Goal: Information Seeking & Learning: Learn about a topic

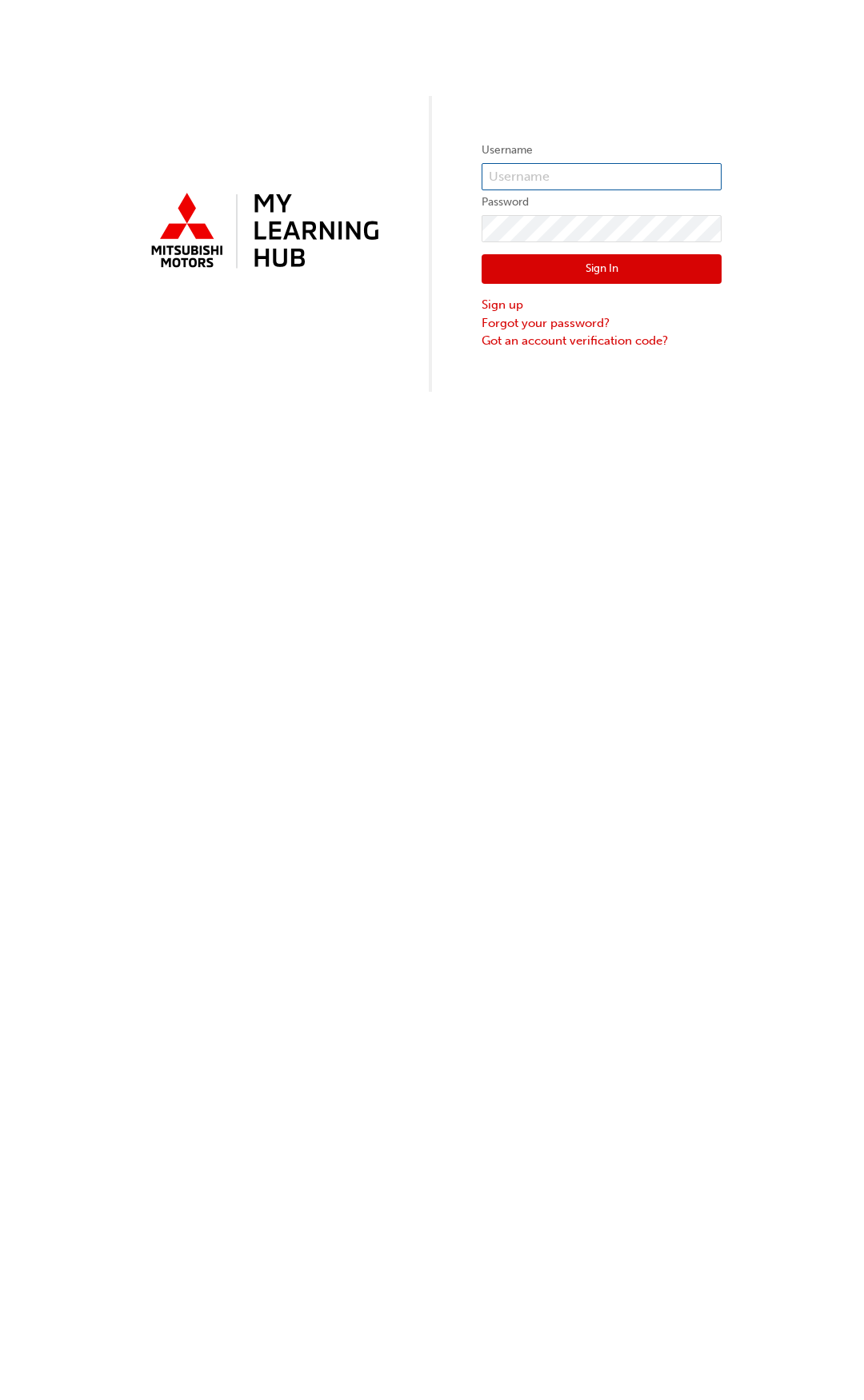
click at [564, 183] on input "text" at bounding box center [601, 176] width 240 height 27
type input "0005767803"
click button "Sign In" at bounding box center [601, 270] width 240 height 31
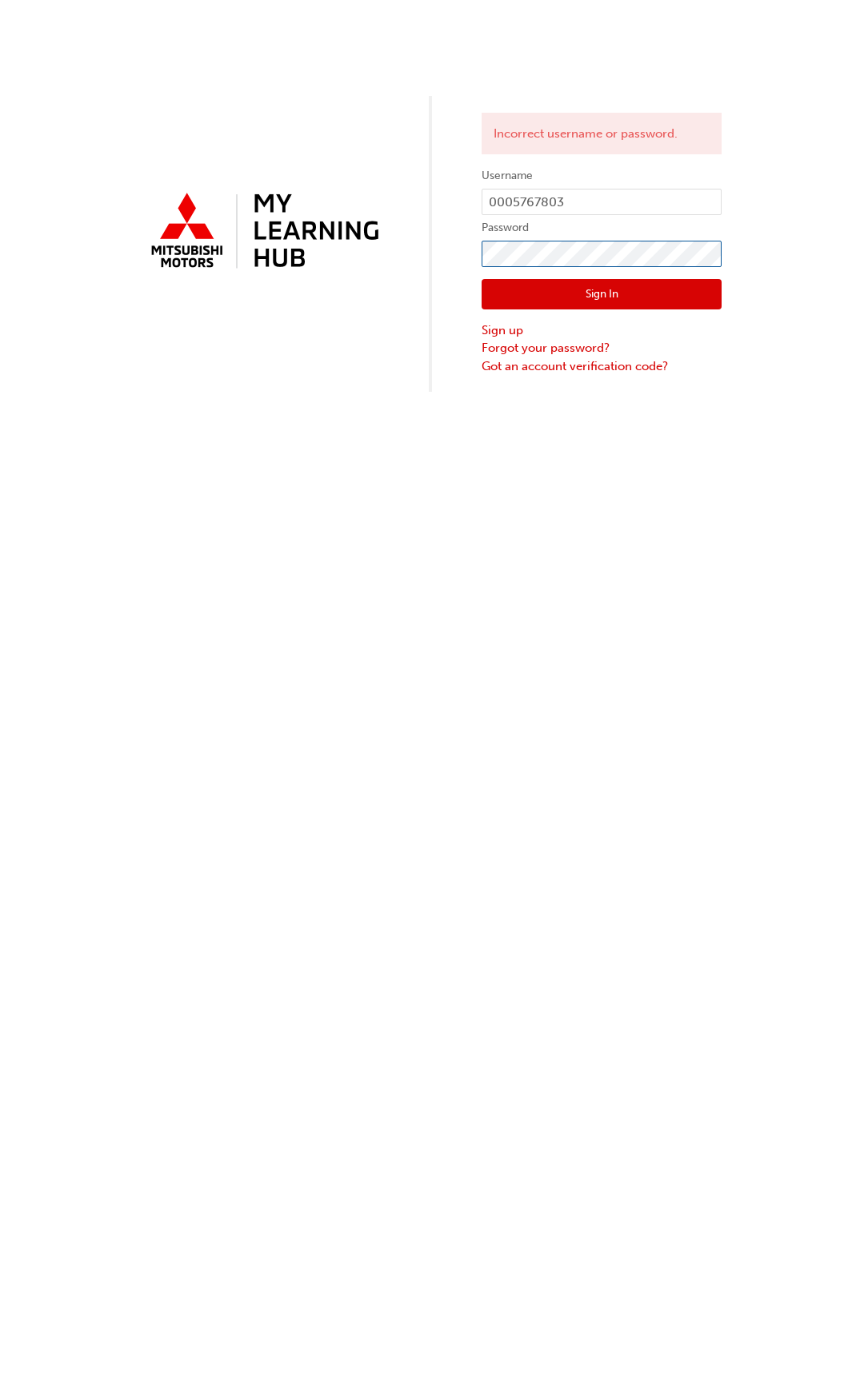
click at [392, 270] on div "Incorrect username or password. Username 0005767803 Password Sign In Sign up Fo…" at bounding box center [432, 196] width 864 height 391
click button "Sign In" at bounding box center [601, 294] width 240 height 31
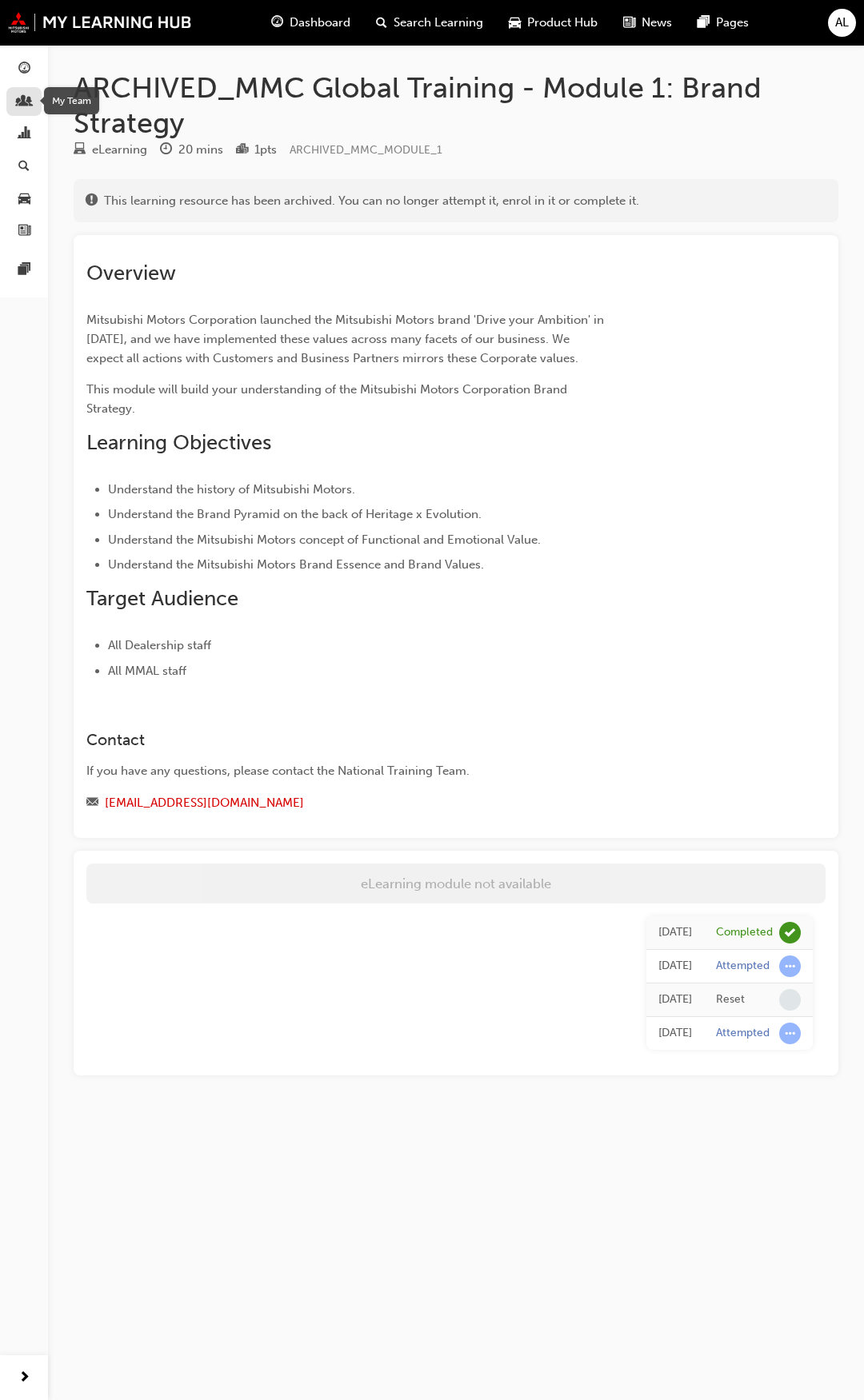
click at [25, 103] on span "people-icon" at bounding box center [24, 102] width 12 height 14
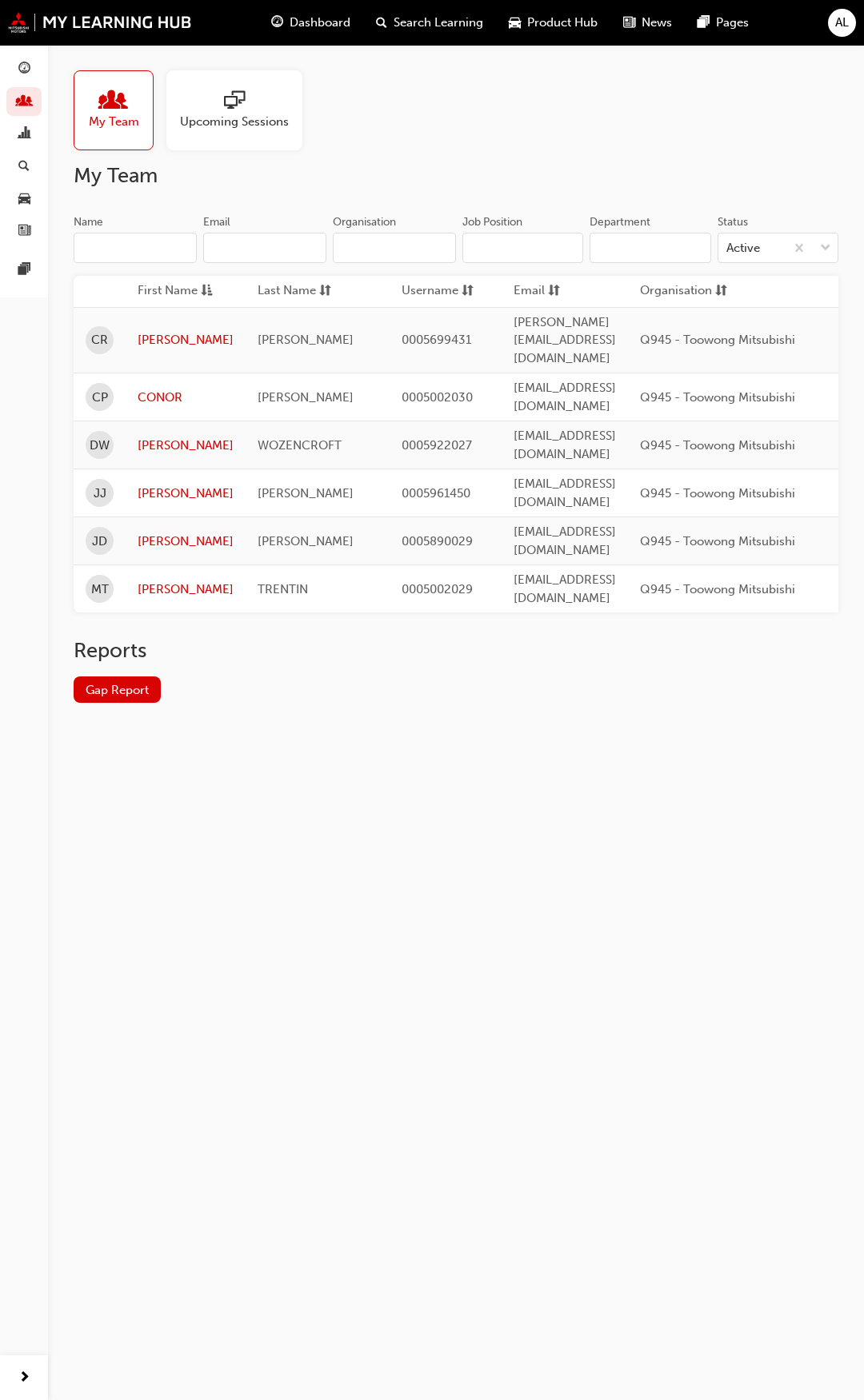
click at [242, 132] on div "Upcoming Sessions" at bounding box center [234, 110] width 136 height 80
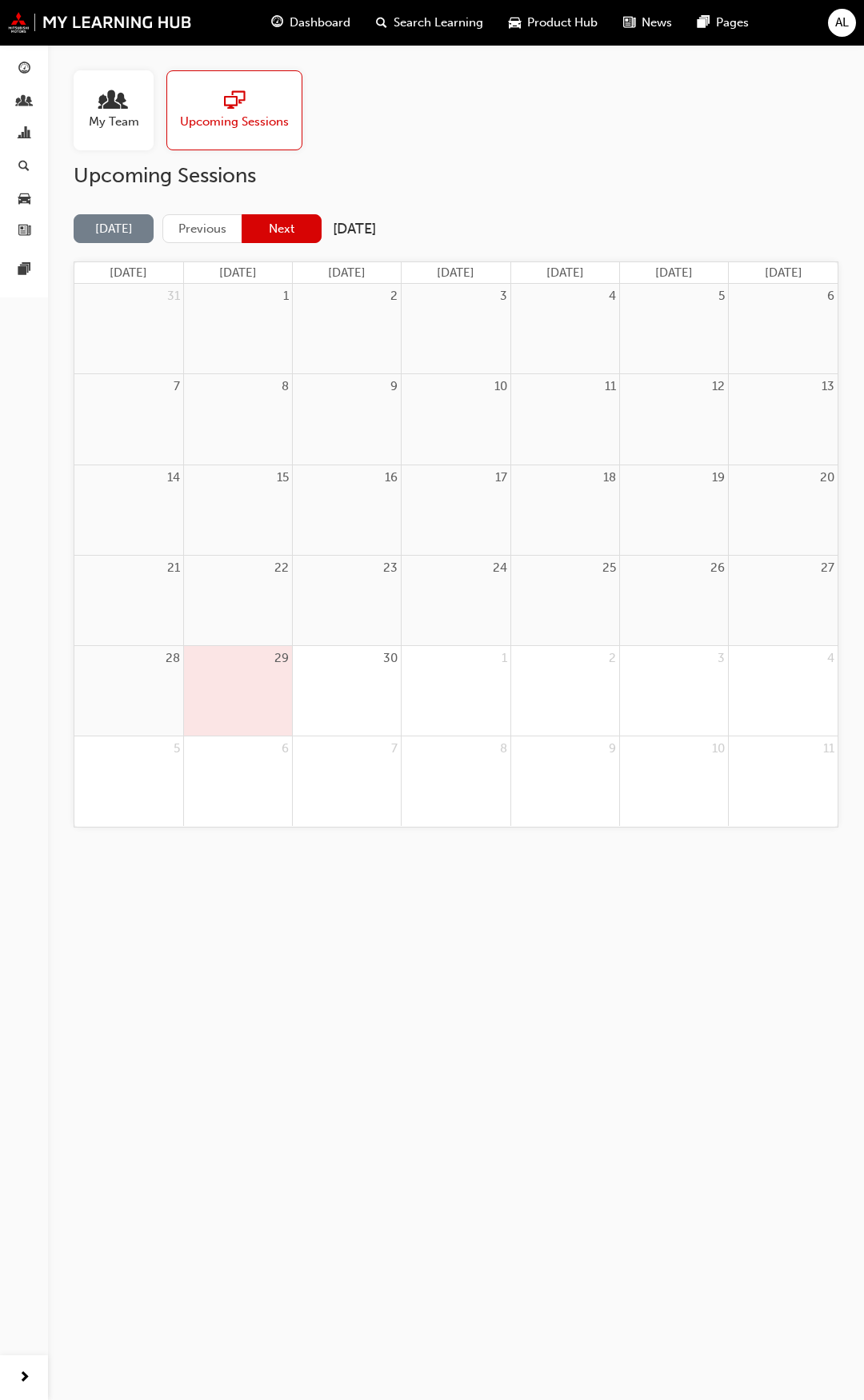
click at [284, 227] on button "Next" at bounding box center [281, 229] width 80 height 30
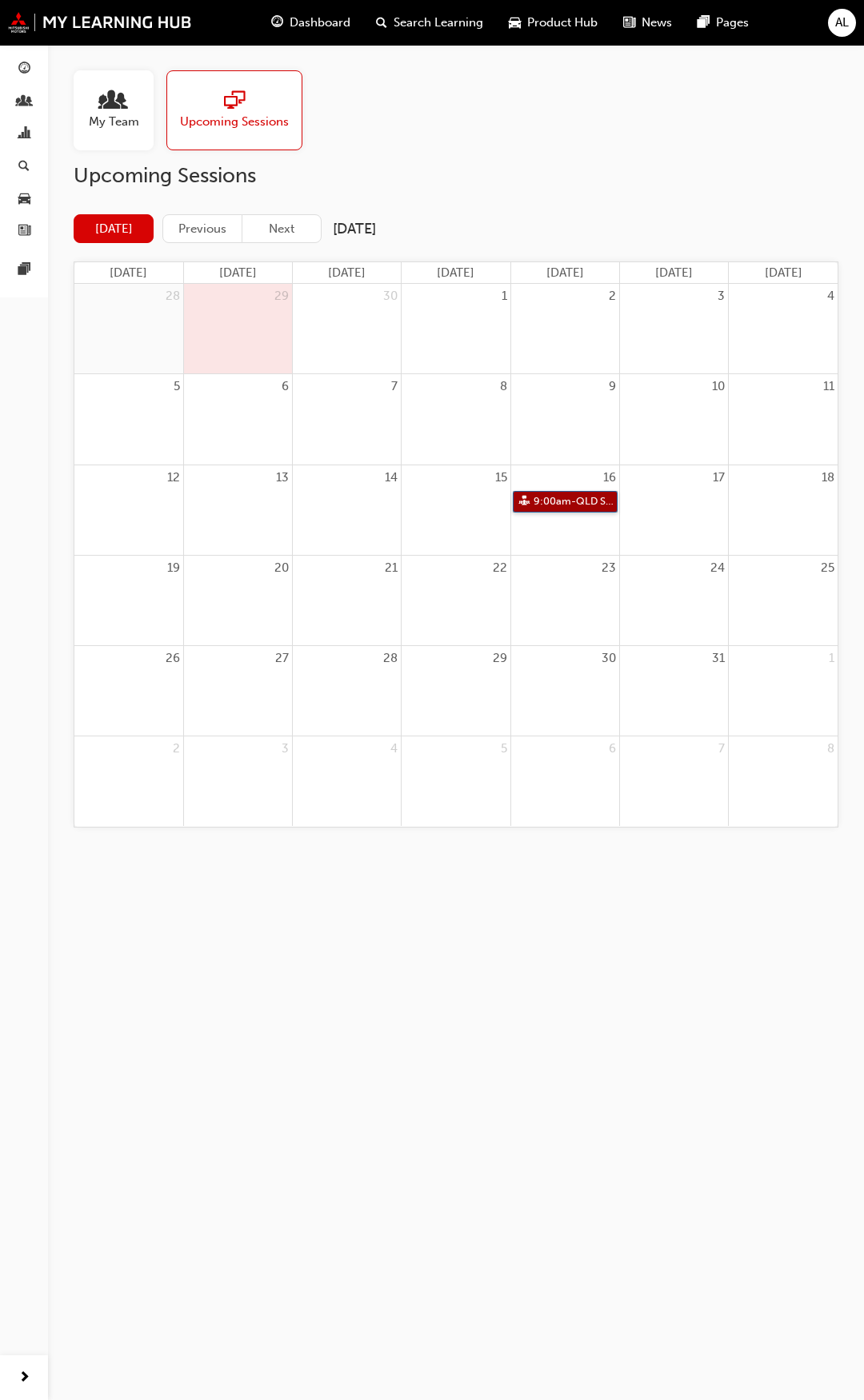
click at [576, 498] on link "9:00am - QLD Session: Core Communication Skills - Face to Face Instructor Led T…" at bounding box center [565, 501] width 105 height 22
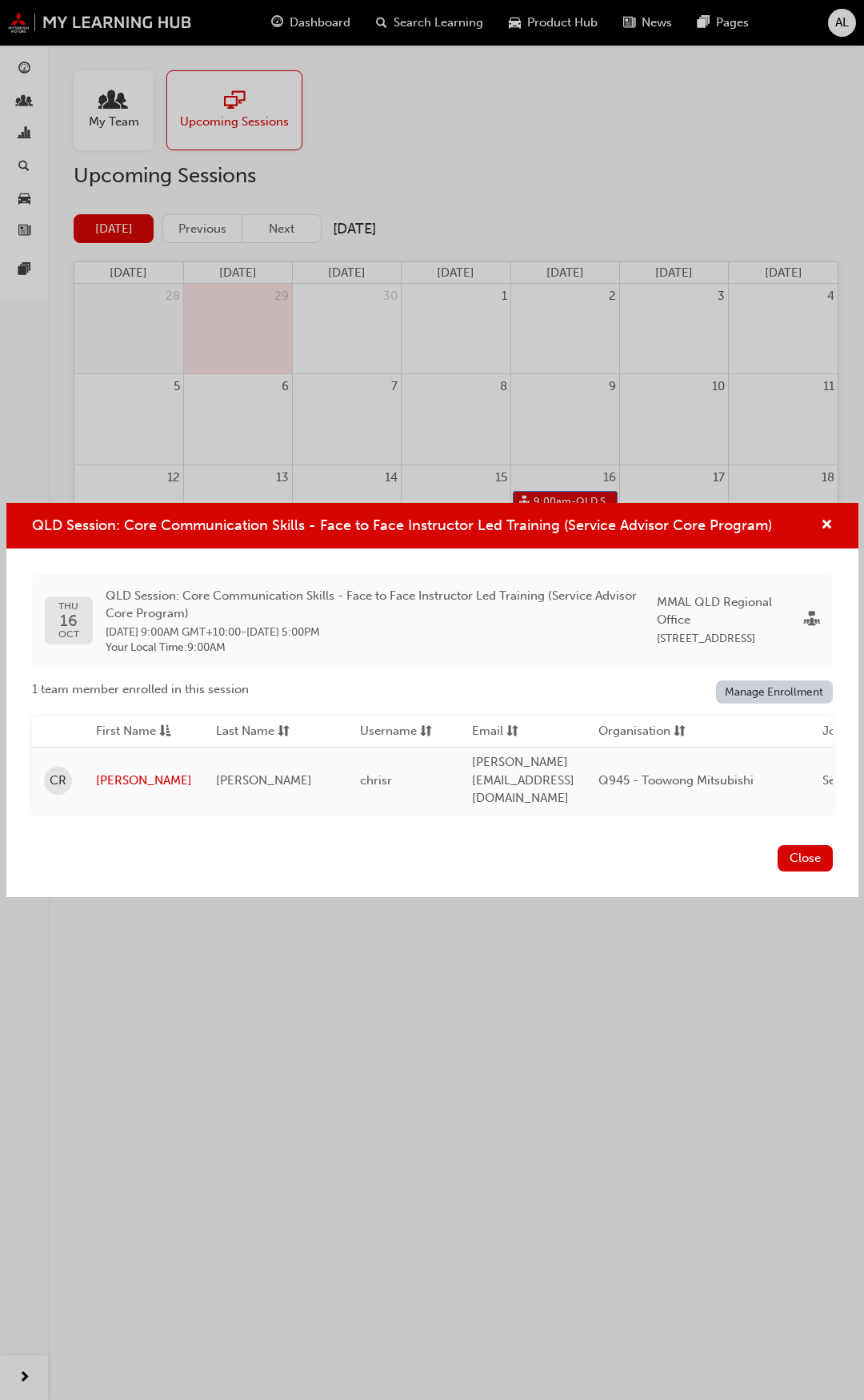
click at [659, 333] on div "QLD Session: Core Communication Skills - Face to Face Instructor Led Training (…" at bounding box center [432, 700] width 864 height 1400
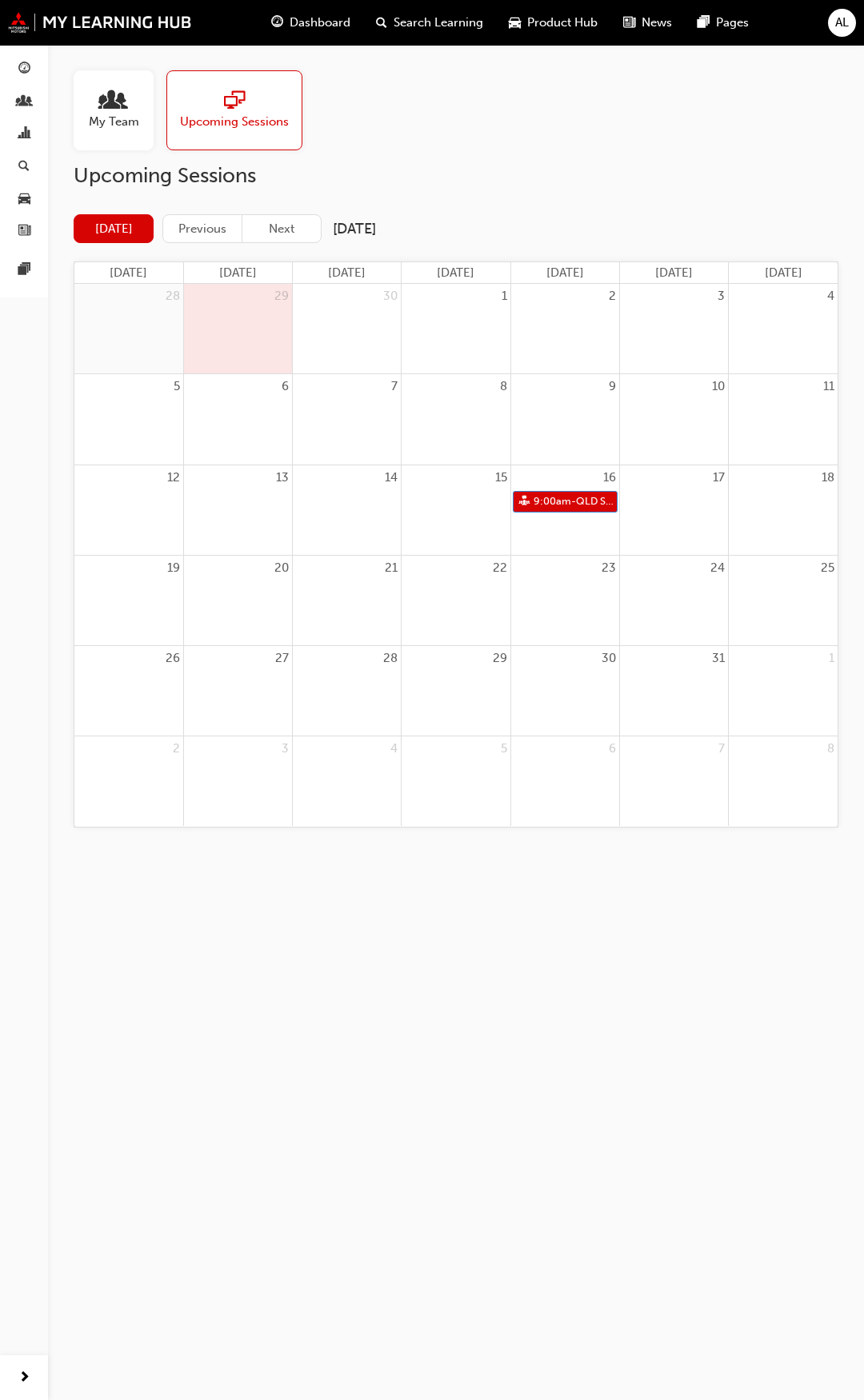
click at [143, 99] on div "My Team" at bounding box center [113, 110] width 80 height 80
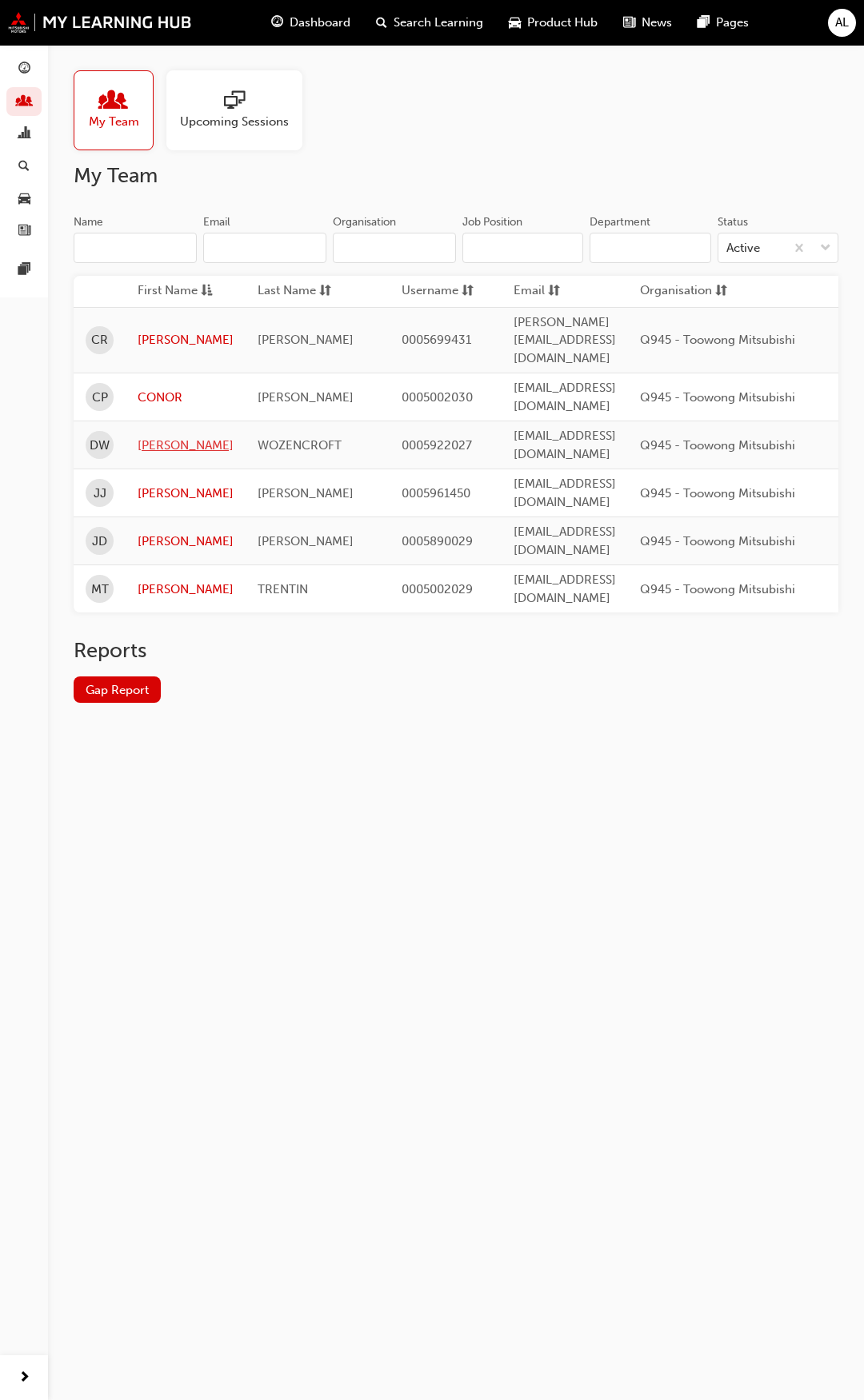
click at [160, 437] on link "[PERSON_NAME]" at bounding box center [185, 445] width 96 height 19
